Goal: Task Accomplishment & Management: Manage account settings

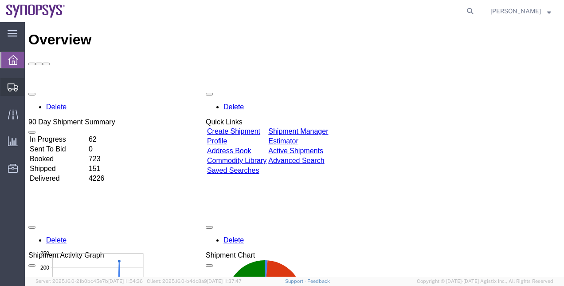
click at [0, 0] on span "Shipment Manager" at bounding box center [0, 0] width 0 height 0
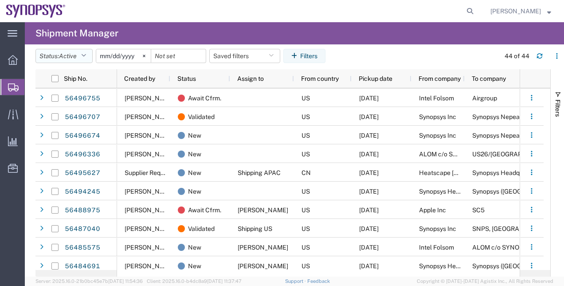
click at [86, 60] on button "Status: Active" at bounding box center [63, 56] width 57 height 14
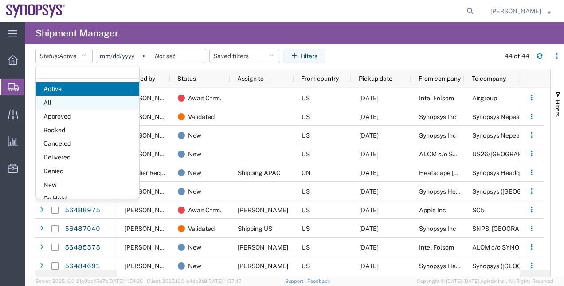
click at [88, 100] on span "All" at bounding box center [87, 103] width 103 height 14
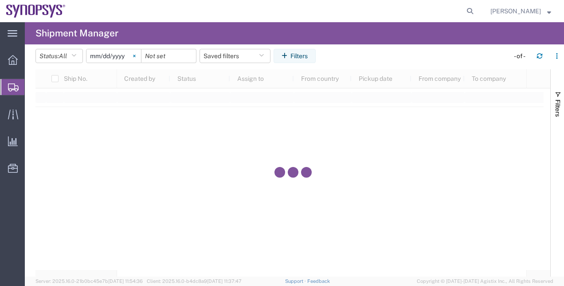
click at [141, 55] on svg-icon at bounding box center [134, 55] width 13 height 13
click at [308, 58] on button "Filters" at bounding box center [295, 56] width 42 height 14
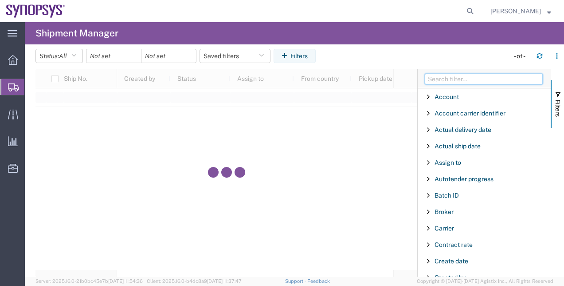
click at [432, 75] on input "Filter Columns Input" at bounding box center [484, 79] width 118 height 11
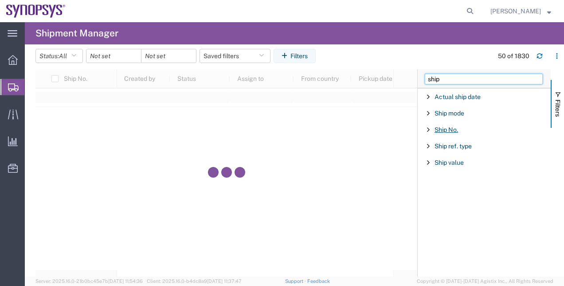
type input "ship"
click at [449, 129] on span "Ship No." at bounding box center [446, 129] width 23 height 7
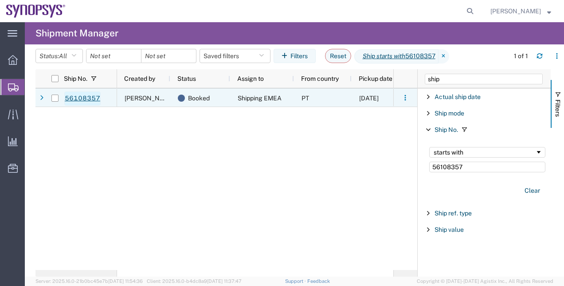
type input "56108357"
click at [90, 100] on link "56108357" at bounding box center [82, 98] width 36 height 14
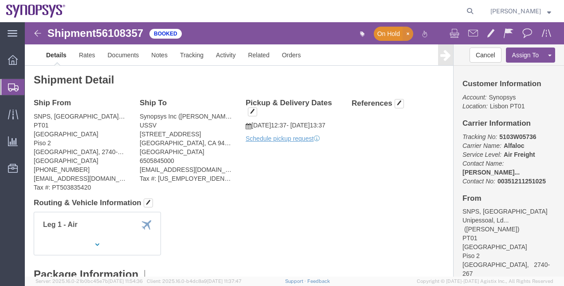
click icon "button"
click b "5103W05736"
copy b "5103W05736"
click link "Tracking"
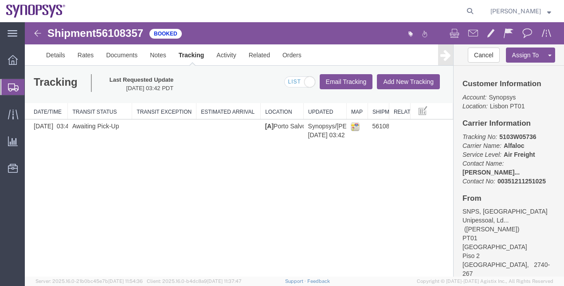
click at [397, 85] on button "Add New Tracking" at bounding box center [408, 81] width 63 height 15
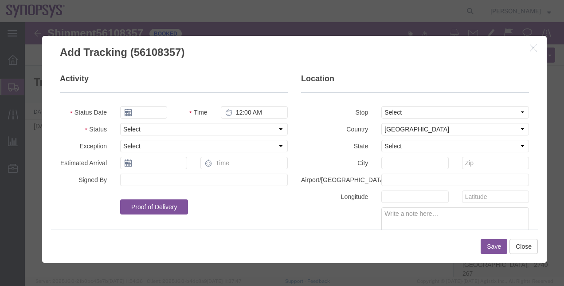
type input "[DATE]"
type input "7:00 PM"
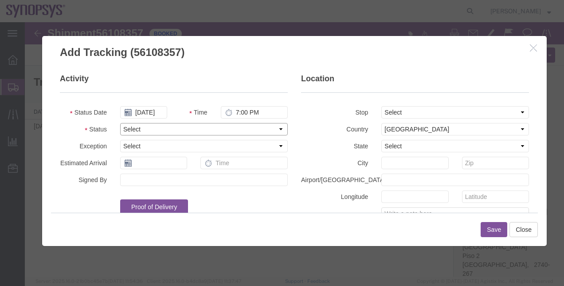
click at [147, 131] on select "Select Arrival Notice Available Arrival Notice Imported Arrive at Delivery Loca…" at bounding box center [204, 129] width 168 height 12
select select "DELIVRED"
click at [120, 123] on select "Select Arrival Notice Available Arrival Notice Imported Arrive at Delivery Loca…" at bounding box center [204, 129] width 168 height 12
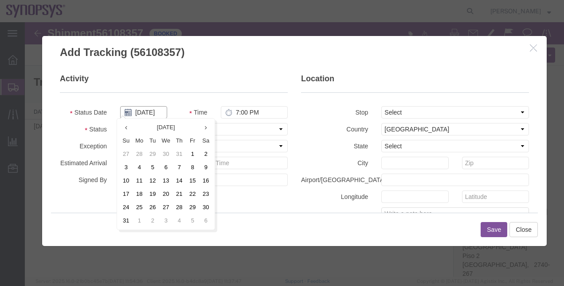
click at [145, 113] on input "[DATE]" at bounding box center [143, 112] width 47 height 12
click at [188, 155] on td "1" at bounding box center [192, 153] width 13 height 13
type input "[DATE]"
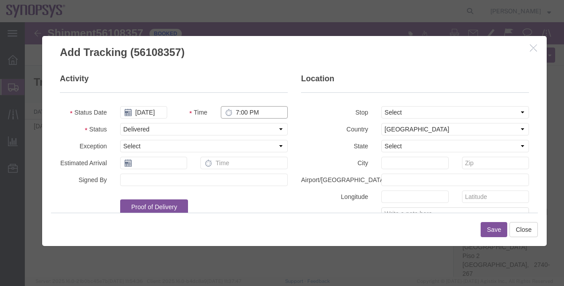
click at [243, 114] on input "7:00 PM" at bounding box center [254, 112] width 67 height 12
click at [258, 112] on input "10:00 PM" at bounding box center [254, 112] width 67 height 12
click at [278, 108] on input "10:00amM" at bounding box center [254, 112] width 67 height 12
click at [278, 108] on input "10:00M" at bounding box center [254, 112] width 67 height 12
type input "10:00 AM"
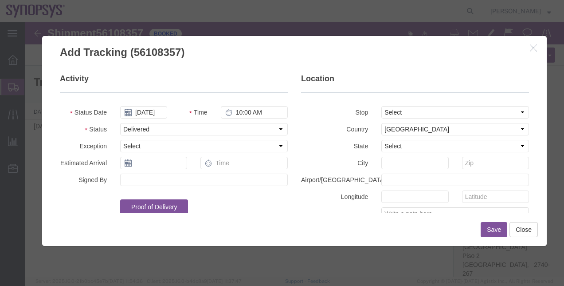
click at [305, 135] on fieldset "Location Stop Select From: [GEOGRAPHIC_DATA], [GEOGRAPHIC_DATA], 2740-267, PT T…" at bounding box center [415, 177] width 228 height 208
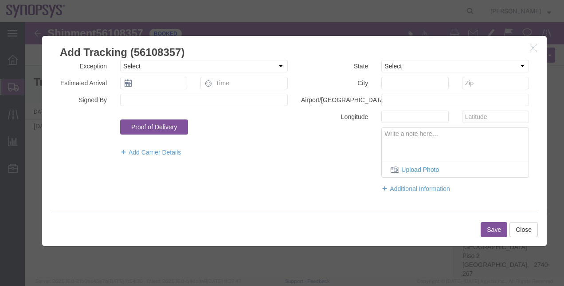
click at [493, 227] on button "Save" at bounding box center [494, 229] width 27 height 15
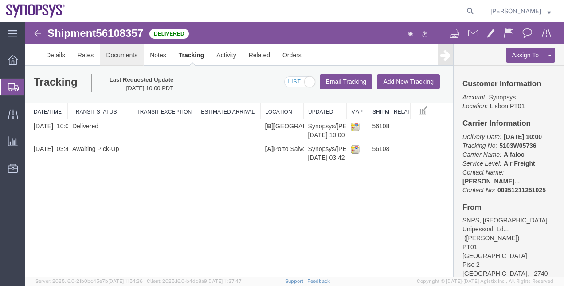
click at [108, 53] on link "Documents" at bounding box center [122, 54] width 44 height 21
